Goal: Find specific page/section: Find specific page/section

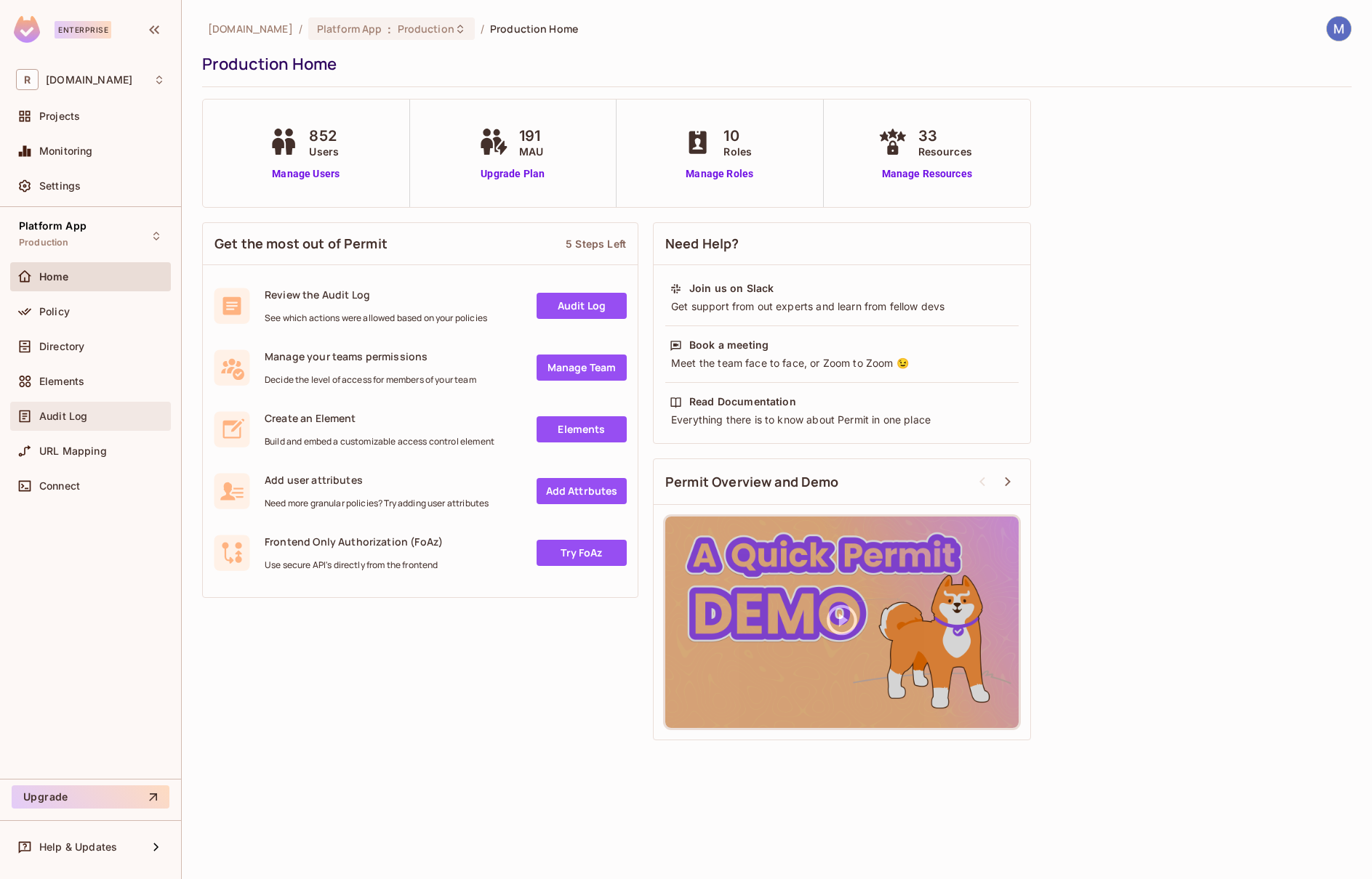
click at [86, 412] on span "Audit Log" at bounding box center [63, 416] width 48 height 12
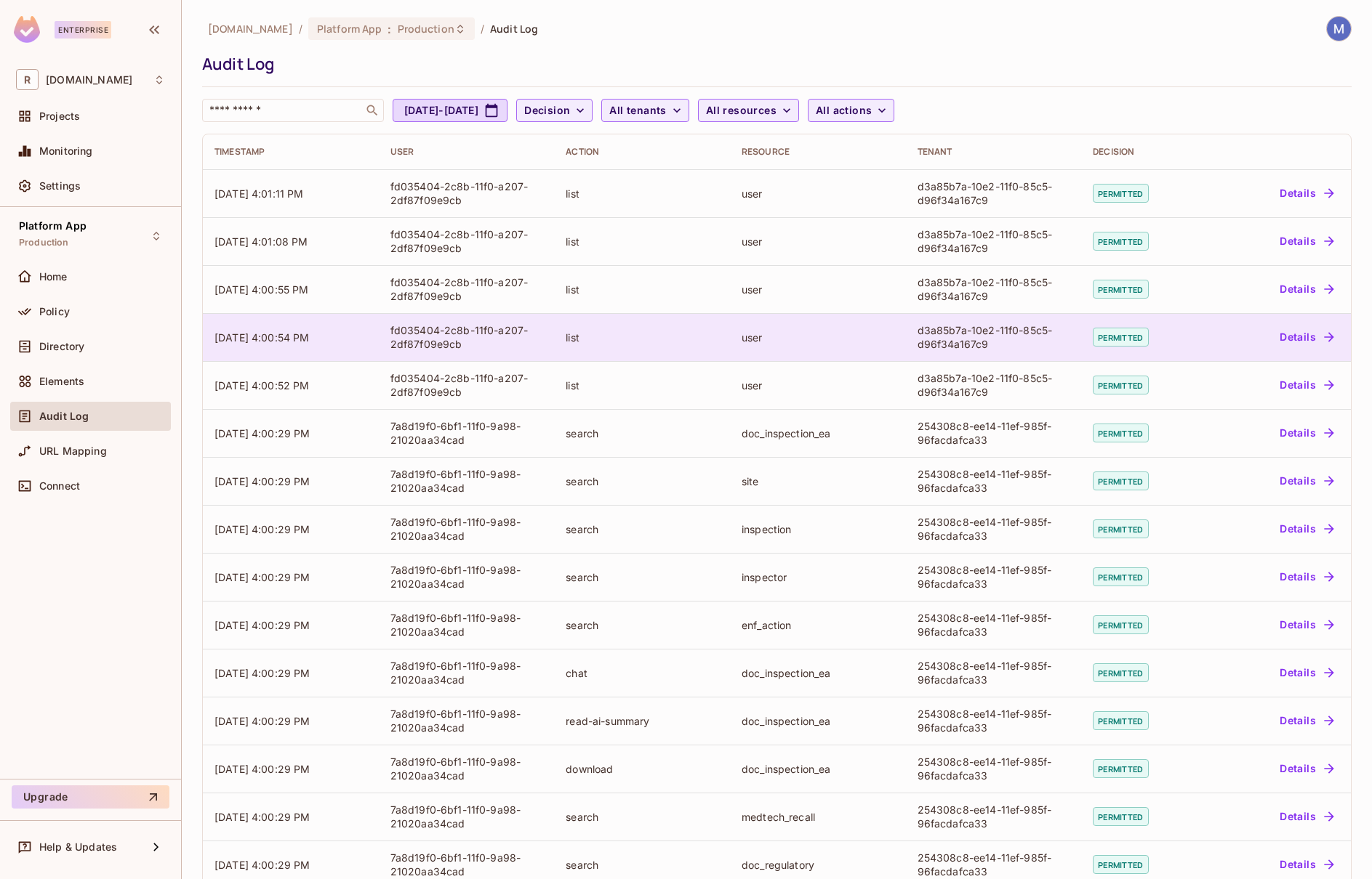
scroll to position [79, 0]
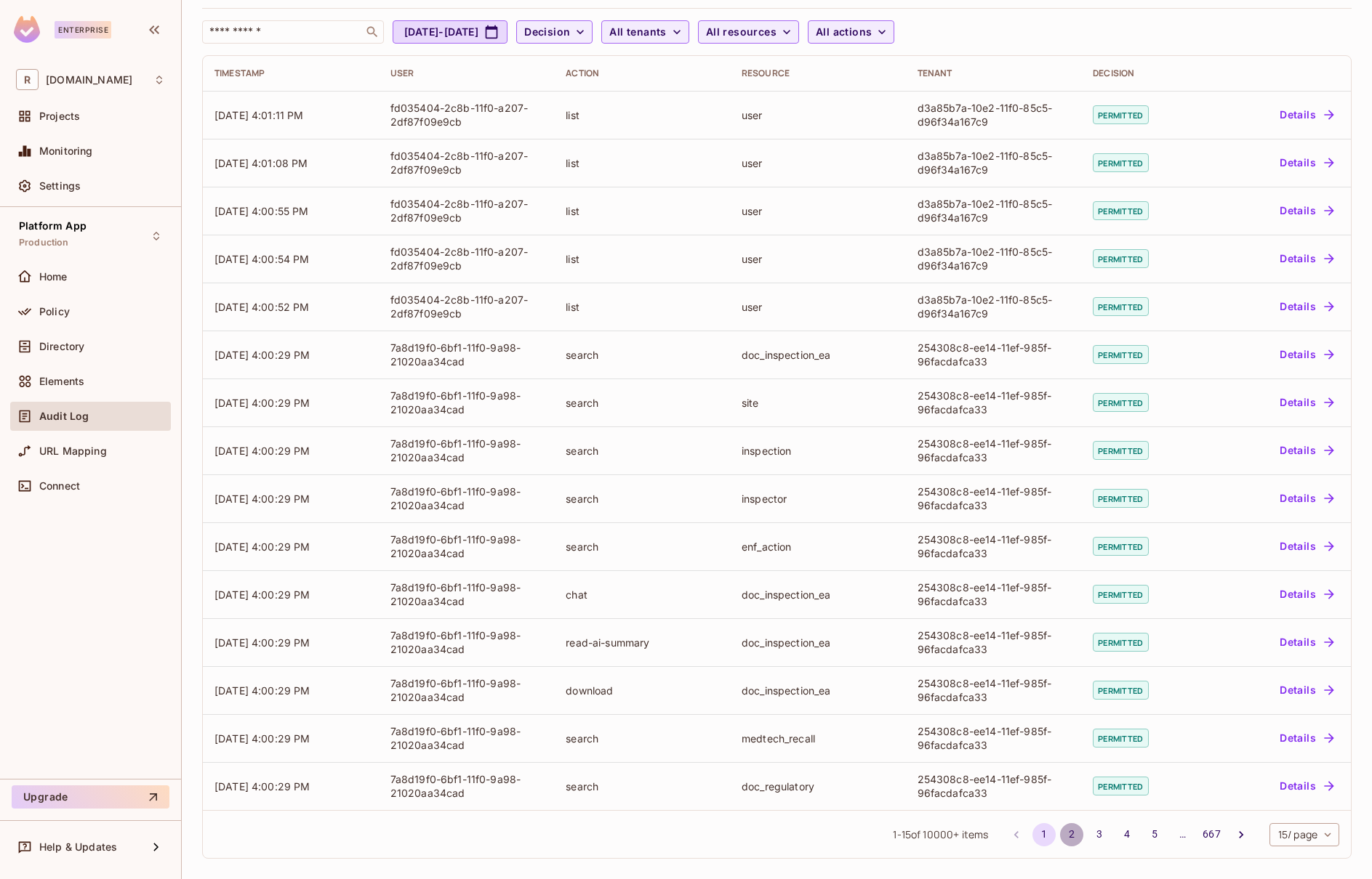
click at [1074, 839] on button "2" at bounding box center [1072, 836] width 24 height 24
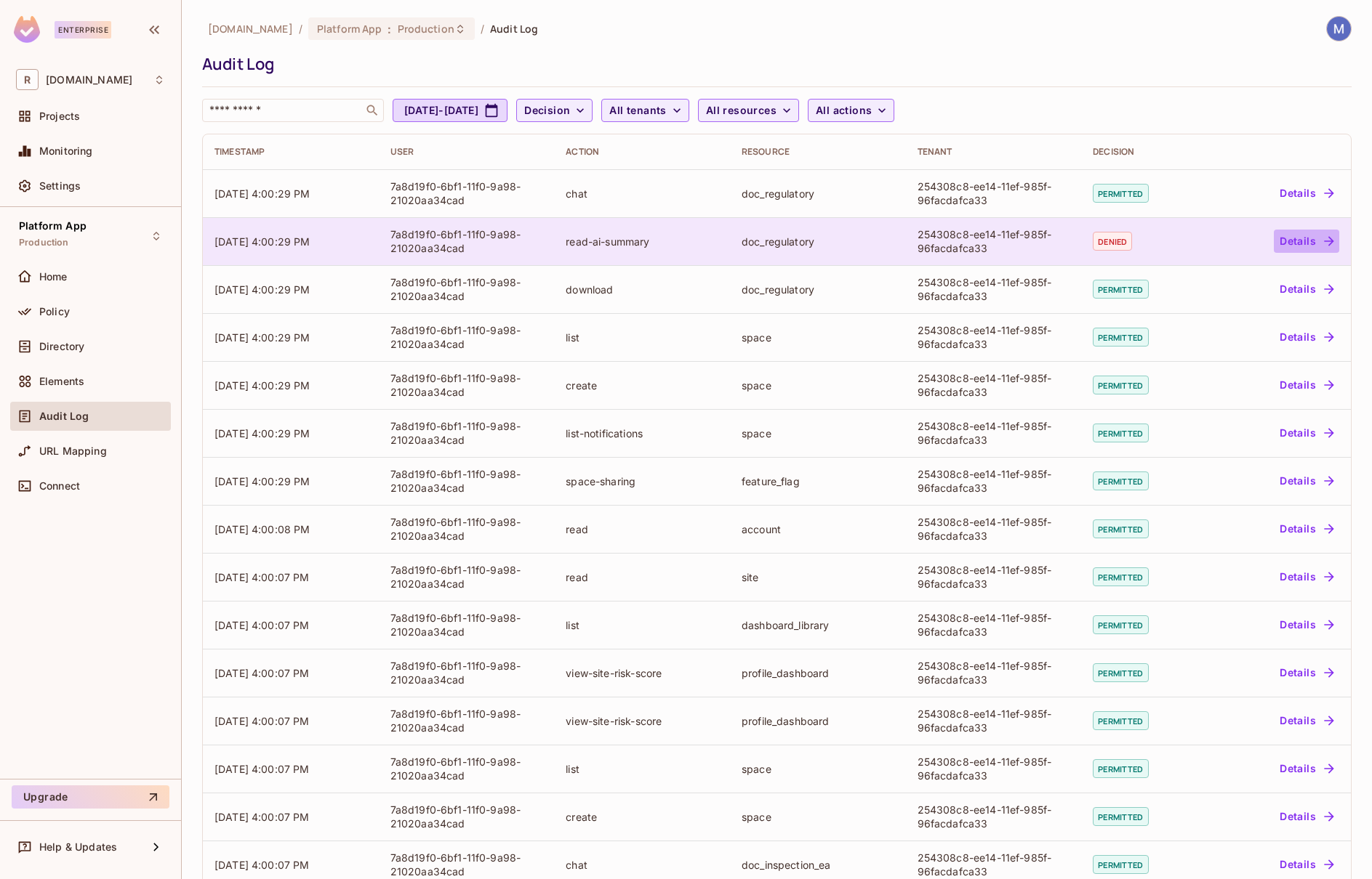
click at [1313, 241] on button "Details" at bounding box center [1307, 242] width 65 height 24
